Goal: Download file/media

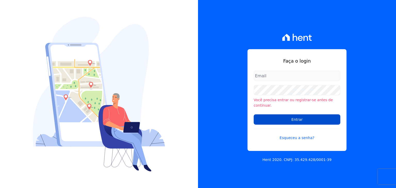
type input "contasareceber@construtoraminerale.com.br"
click at [282, 117] on input "Entrar" at bounding box center [297, 119] width 87 height 10
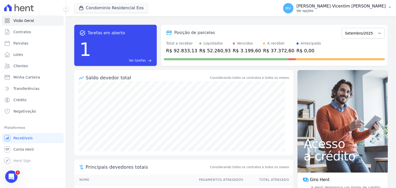
click at [336, 11] on p "Ver opções" at bounding box center [340, 11] width 89 height 4
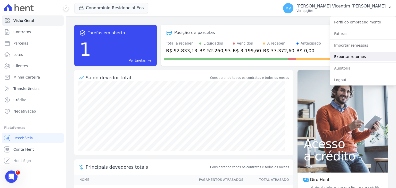
click at [355, 58] on link "Exportar retornos" at bounding box center [363, 56] width 66 height 9
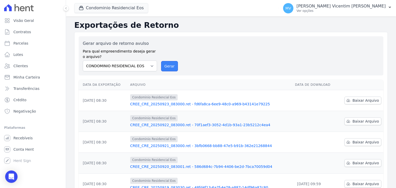
click at [170, 63] on button "Gerar" at bounding box center [169, 66] width 17 height 10
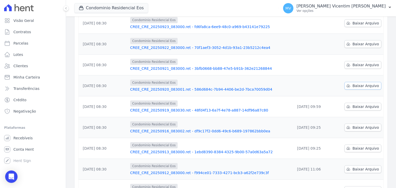
scroll to position [60, 0]
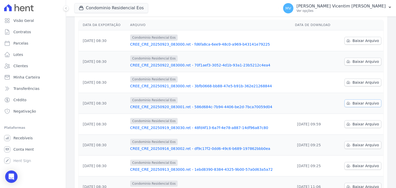
click at [350, 103] on link "Baixar Arquivo" at bounding box center [362, 103] width 37 height 8
click at [352, 83] on span "Baixar Arquivo" at bounding box center [365, 82] width 27 height 5
click at [356, 62] on span "Baixar Arquivo" at bounding box center [365, 61] width 27 height 5
click at [355, 41] on span "Baixar Arquivo" at bounding box center [365, 40] width 27 height 5
click at [115, 8] on button "Condominio Residencial Eos" at bounding box center [111, 8] width 74 height 10
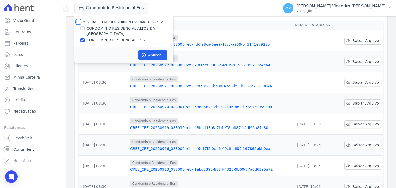
click at [80, 22] on input "MINERALE EMPREENDIMENTOS IMOBILIARIOS" at bounding box center [78, 22] width 4 height 4
checkbox input "true"
click at [79, 22] on input "MINERALE EMPREENDIMENTOS IMOBILIARIOS" at bounding box center [78, 22] width 4 height 4
checkbox input "false"
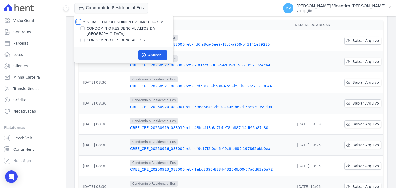
checkbox input "false"
click at [82, 29] on input "CONDOMINIO RESIDENCIAL ALTOS DA [GEOGRAPHIC_DATA]" at bounding box center [82, 28] width 4 height 4
checkbox input "true"
click at [152, 52] on button "Aplicar" at bounding box center [152, 55] width 29 height 10
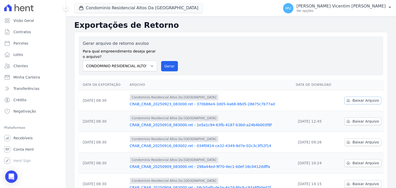
click at [365, 100] on span "Baixar Arquivo" at bounding box center [365, 100] width 27 height 5
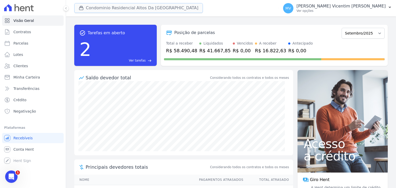
click at [152, 6] on button "Condominio Residencial Altos Da [GEOGRAPHIC_DATA]" at bounding box center [138, 8] width 129 height 10
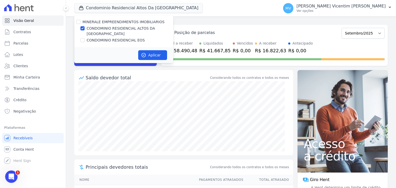
click at [210, 8] on div "Condominio Residencial Altos Da [GEOGRAPHIC_DATA] MINERALE EMPREENDIMENTOS IMOB…" at bounding box center [175, 8] width 203 height 17
click at [354, 9] on p "[PERSON_NAME] Vicentim [PERSON_NAME]" at bounding box center [340, 6] width 89 height 5
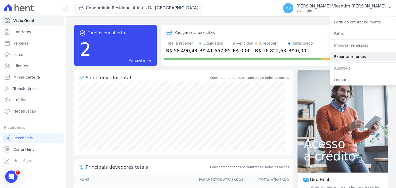
click at [355, 57] on link "Exportar retornos" at bounding box center [363, 56] width 66 height 9
